Goal: Task Accomplishment & Management: Manage account settings

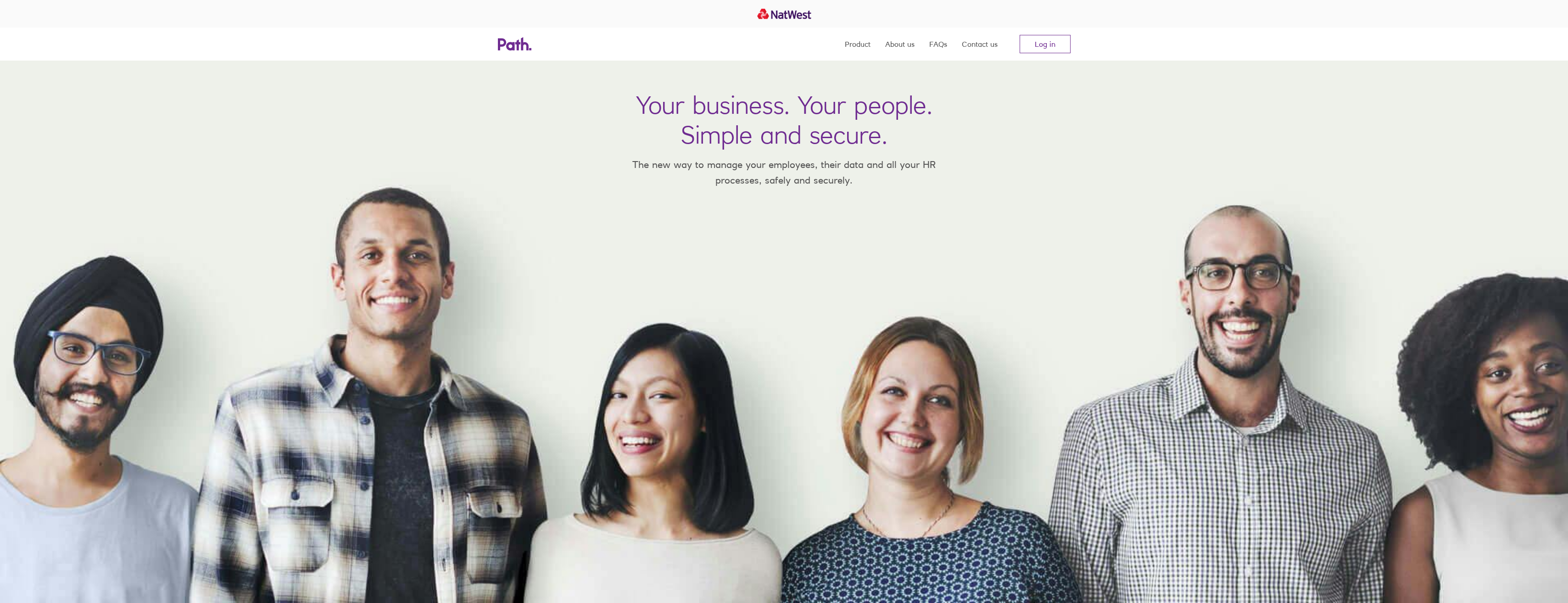
click at [1036, 54] on nav "Product About us FAQs Contact us Log in" at bounding box center [958, 44] width 226 height 33
click at [1037, 49] on link "Log in" at bounding box center [1045, 44] width 51 height 18
click at [1043, 37] on link "Log in" at bounding box center [1045, 44] width 51 height 18
